Goal: Check status

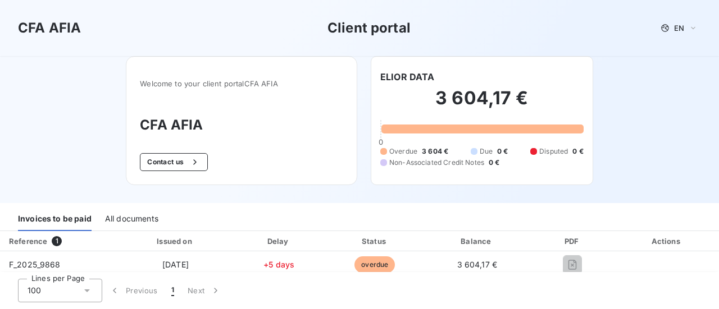
scroll to position [156, 0]
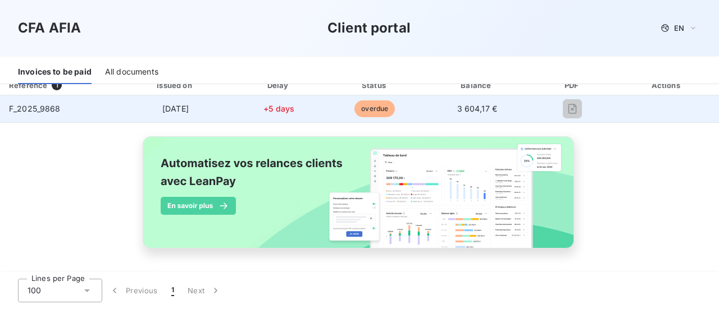
click at [45, 110] on span "F_2025_9868" at bounding box center [35, 109] width 52 height 10
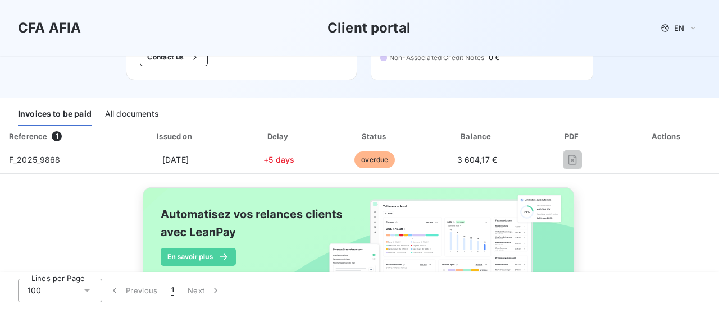
scroll to position [44, 0]
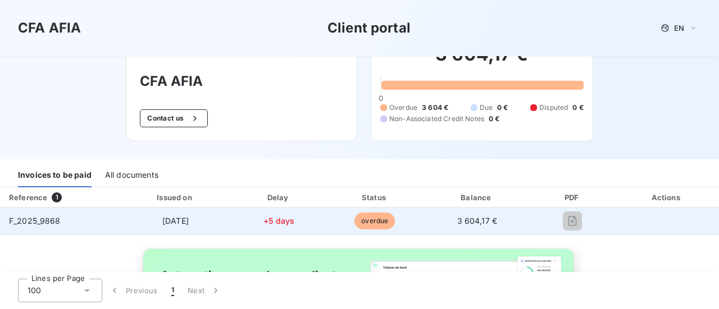
click at [122, 212] on td "[DATE]" at bounding box center [175, 221] width 113 height 27
drag, startPoint x: 449, startPoint y: 221, endPoint x: 443, endPoint y: 221, distance: 6.2
click at [448, 221] on td "3 604,17 €" at bounding box center [477, 221] width 107 height 27
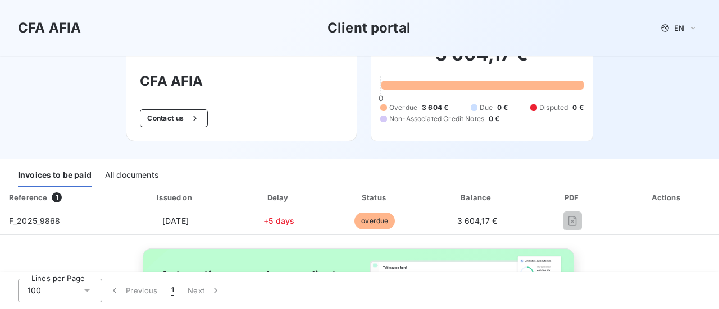
drag, startPoint x: 95, startPoint y: 240, endPoint x: 89, endPoint y: 238, distance: 6.6
click at [94, 240] on div "Reference 1 Issued on Delay Status Balance PDF Actions F_2025_9868 [DATE] +5 da…" at bounding box center [359, 287] width 719 height 199
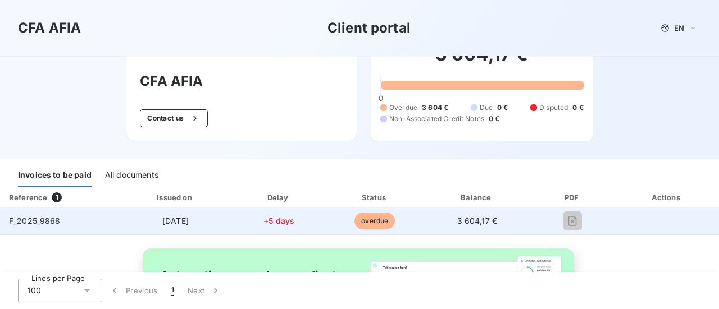
click at [34, 220] on span "F_2025_9868" at bounding box center [35, 221] width 52 height 10
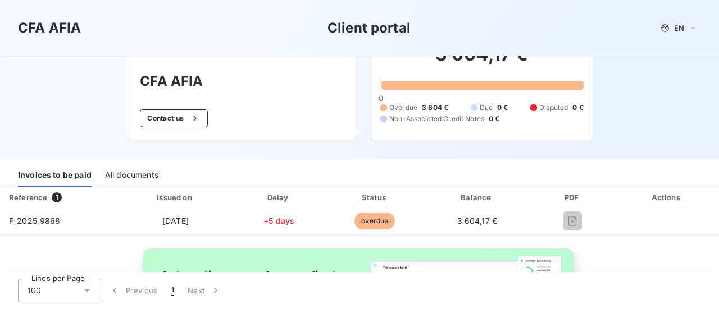
click at [134, 161] on div "Invoices to be paid All documents" at bounding box center [359, 174] width 719 height 28
click at [138, 174] on div "All documents" at bounding box center [131, 176] width 53 height 24
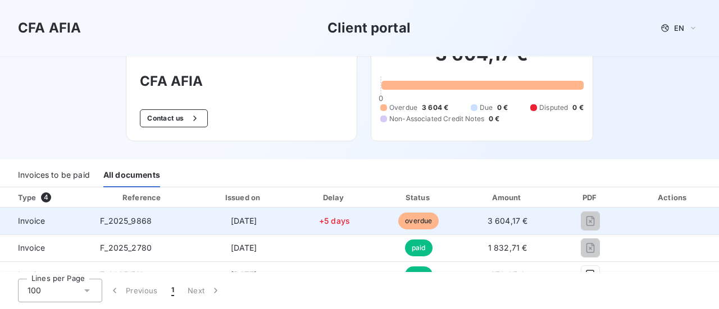
click at [412, 219] on span "overdue" at bounding box center [418, 221] width 40 height 17
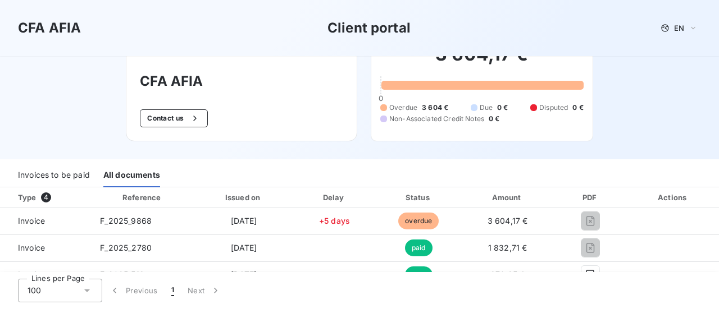
click at [84, 176] on div "Invoices to be paid" at bounding box center [54, 176] width 72 height 24
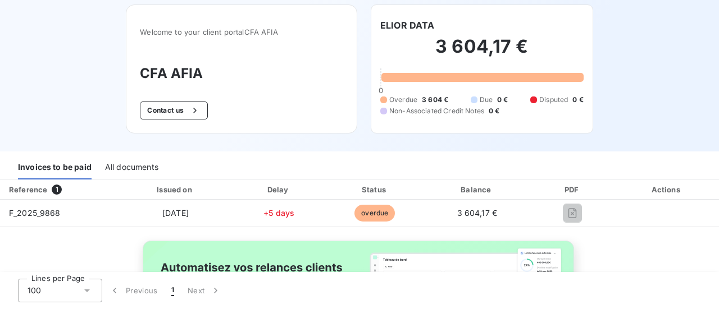
scroll to position [0, 0]
